Goal: Information Seeking & Learning: Learn about a topic

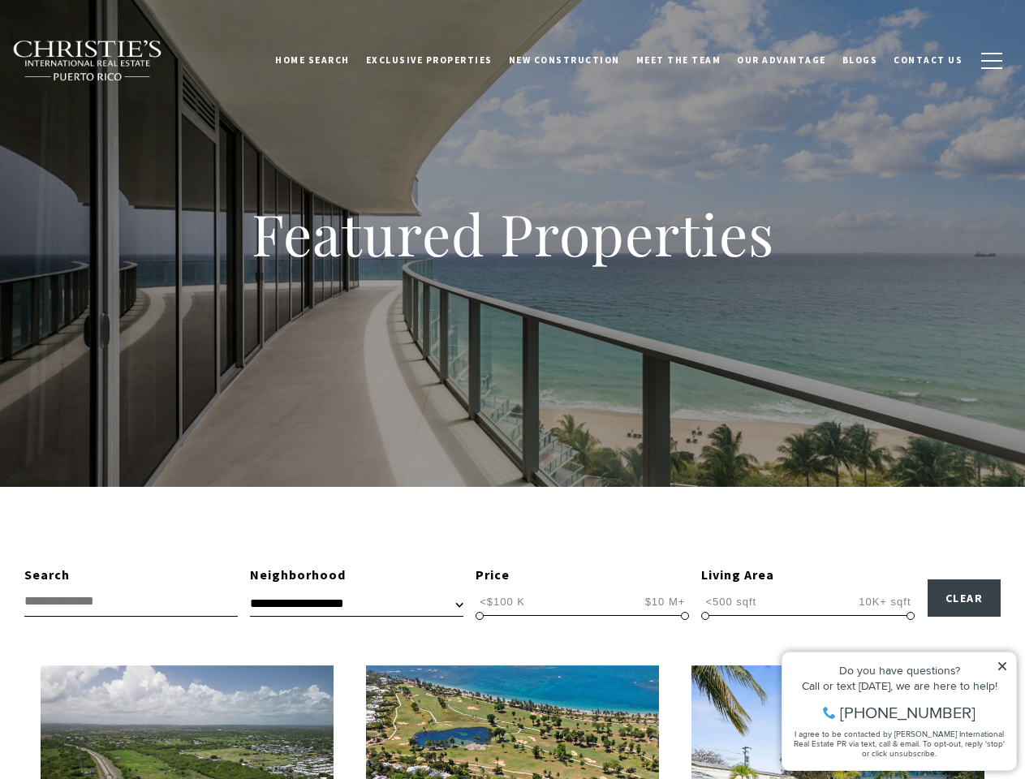
click at [512, 390] on div "Featured Properties" at bounding box center [512, 243] width 1025 height 487
click at [336, 60] on link "Home Search" at bounding box center [312, 60] width 91 height 41
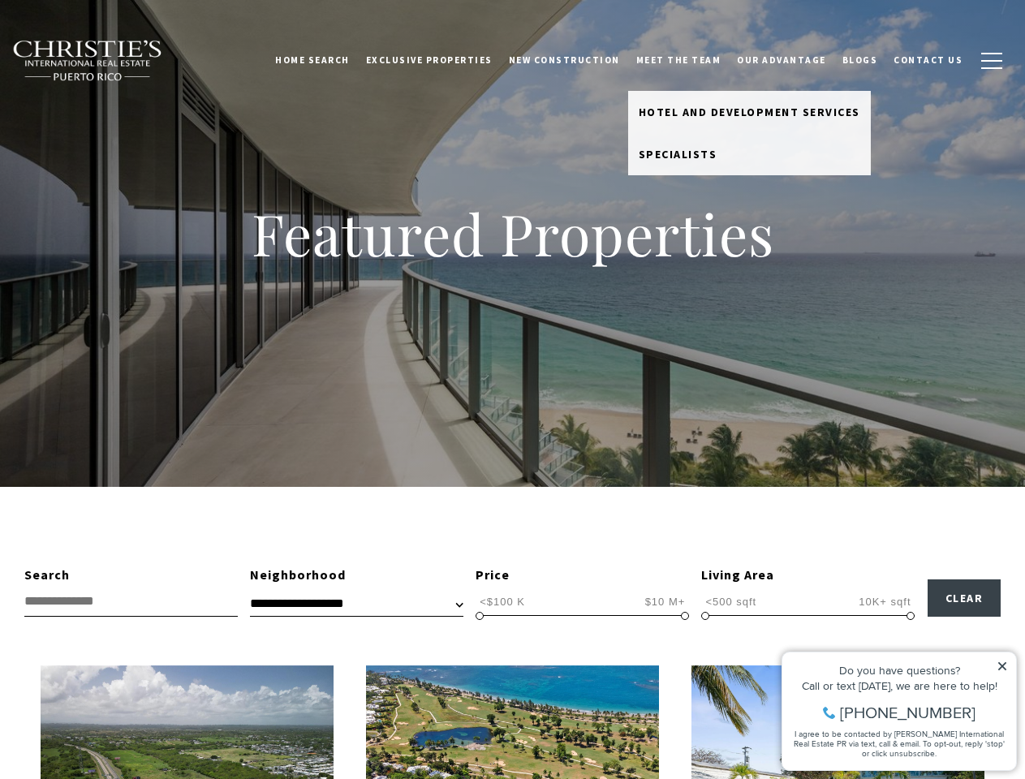
click at [691, 60] on link "Meet the Team" at bounding box center [678, 60] width 101 height 41
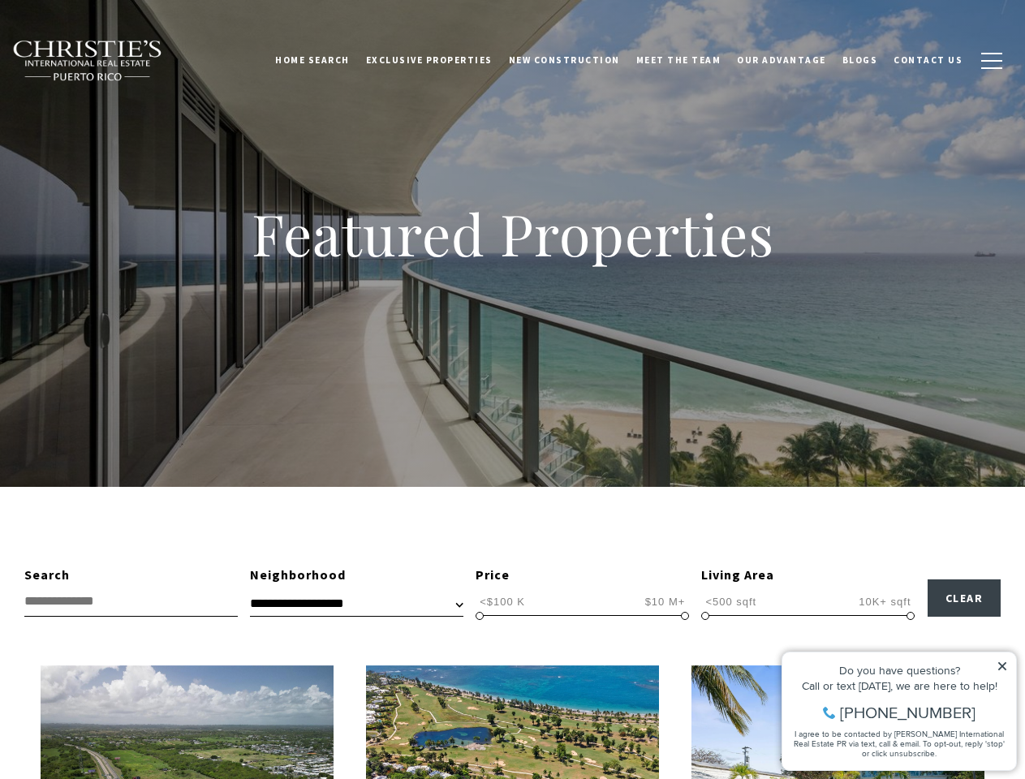
click at [992, 61] on span "button" at bounding box center [991, 61] width 21 height 2
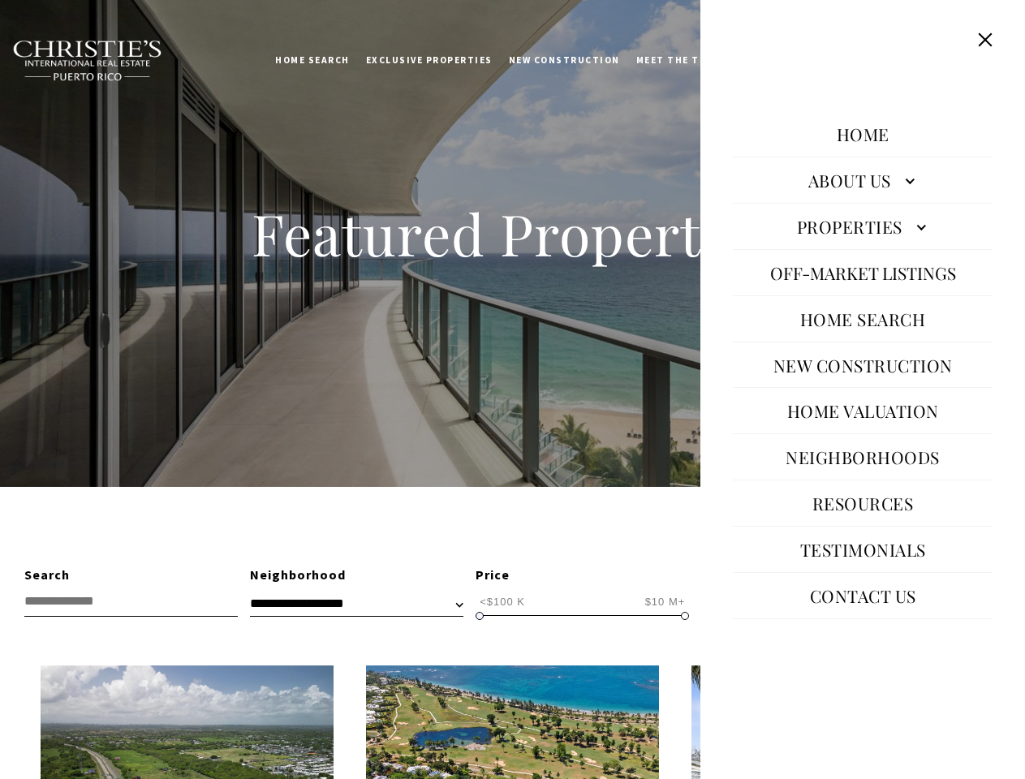
click at [502, 601] on span "<$100 K" at bounding box center [503, 601] width 54 height 15
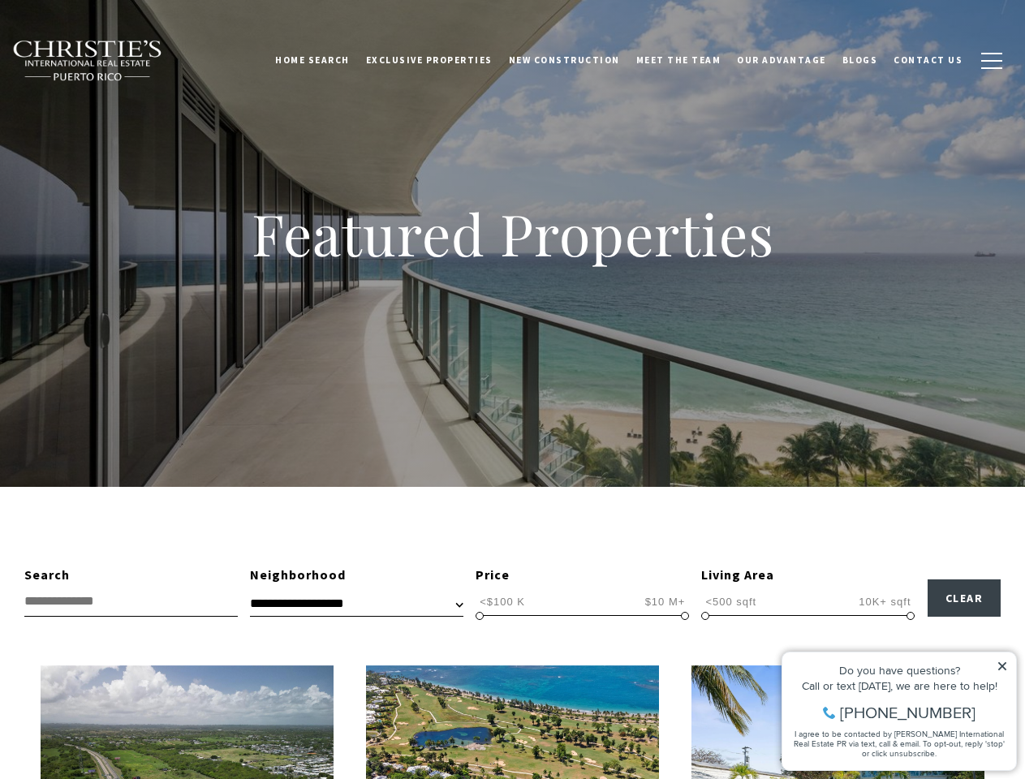
click at [665, 601] on span "$10 M+" at bounding box center [665, 601] width 49 height 15
click at [480, 616] on span at bounding box center [480, 616] width 8 height 8
click at [685, 616] on span at bounding box center [685, 616] width 8 height 8
click at [731, 601] on span "<500 sqft" at bounding box center [730, 601] width 59 height 15
click at [885, 601] on span "10K+ sqft" at bounding box center [885, 601] width 60 height 15
